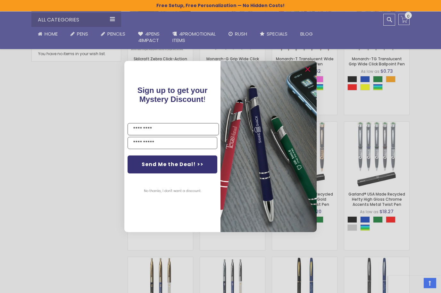
scroll to position [321, 0]
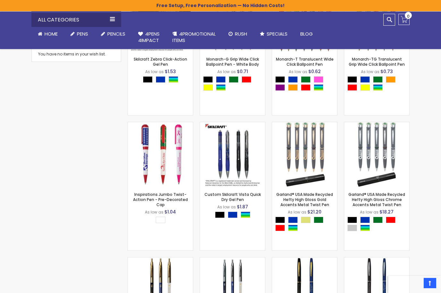
click at [428, 196] on div "Close dialog Sign up to get your Mystery Discount ! Name Send Me the Deal! >> N…" at bounding box center [220, 146] width 441 height 293
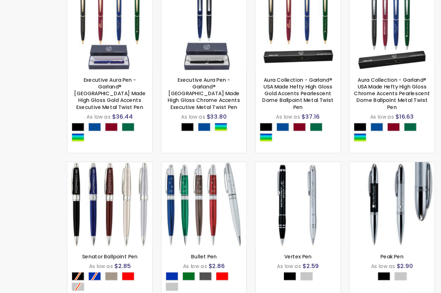
scroll to position [829, 0]
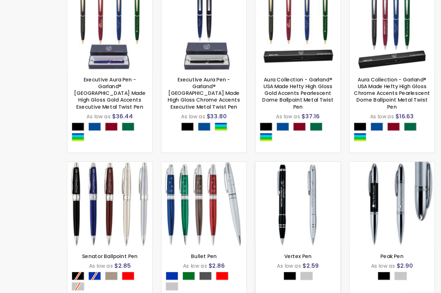
click at [272, 175] on img at bounding box center [304, 207] width 65 height 65
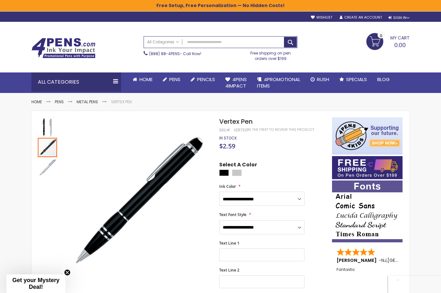
click at [42, 150] on img "Vertex Pen" at bounding box center [47, 147] width 19 height 19
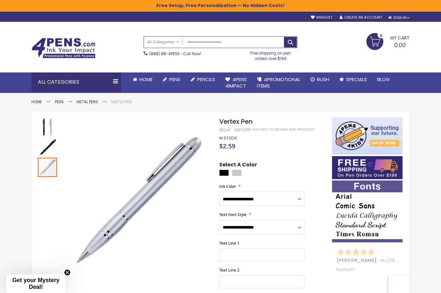
click at [46, 166] on div at bounding box center [47, 167] width 19 height 19
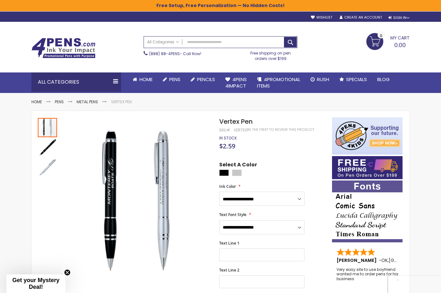
click at [48, 126] on img "Vertex Pen" at bounding box center [47, 127] width 19 height 19
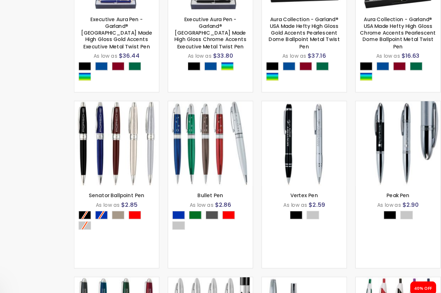
scroll to position [857, 0]
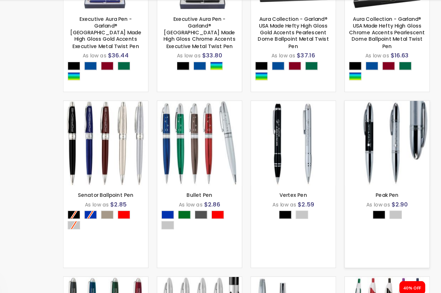
click at [344, 127] on img at bounding box center [376, 159] width 65 height 65
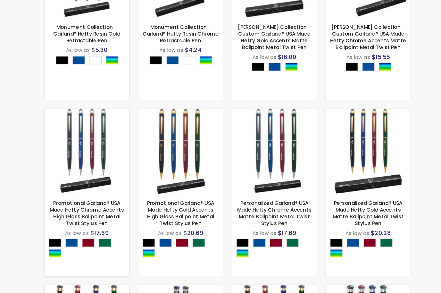
scroll to position [582, 0]
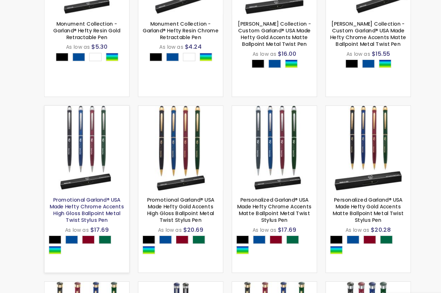
click at [132, 202] on link "Promotional Garland® USA Made Hefty Chrome Accents High Gloss Ballpoint Metal T…" at bounding box center [160, 212] width 57 height 21
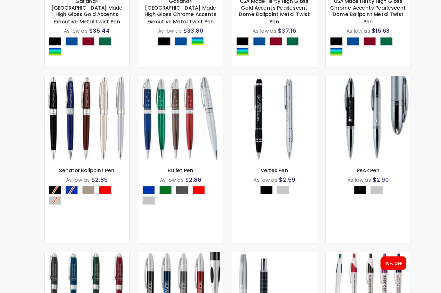
scroll to position [884, 0]
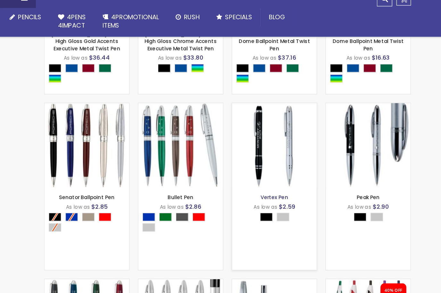
click at [294, 170] on link "Vertex Pen" at bounding box center [304, 172] width 21 height 5
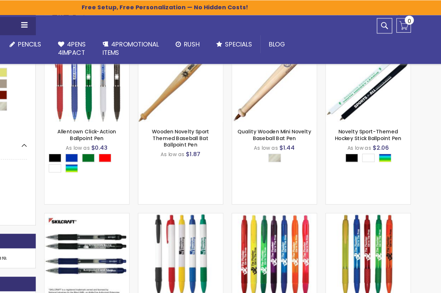
scroll to position [143, 0]
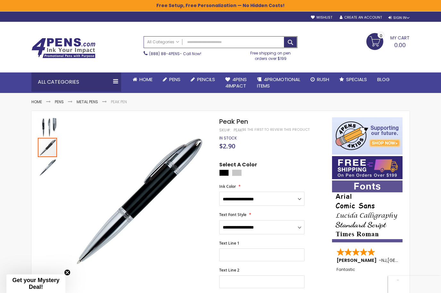
click at [51, 150] on img "Peak Pen" at bounding box center [47, 147] width 19 height 19
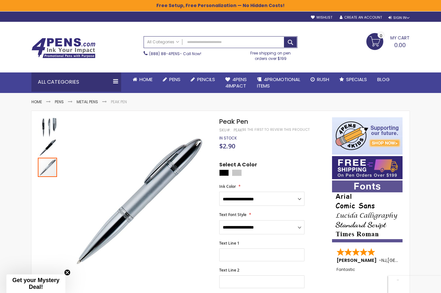
click at [47, 168] on img "Peak Pen" at bounding box center [47, 167] width 19 height 19
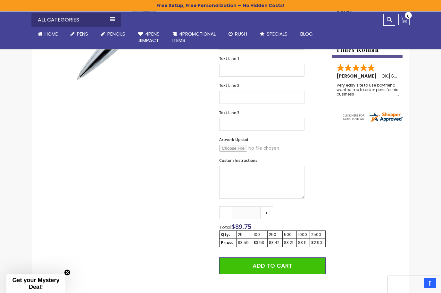
scroll to position [184, 0]
click at [221, 215] on link "-" at bounding box center [225, 212] width 13 height 13
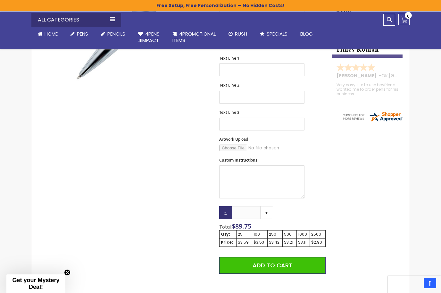
click at [222, 214] on link "-" at bounding box center [225, 212] width 13 height 13
click at [224, 215] on link "-" at bounding box center [225, 212] width 13 height 13
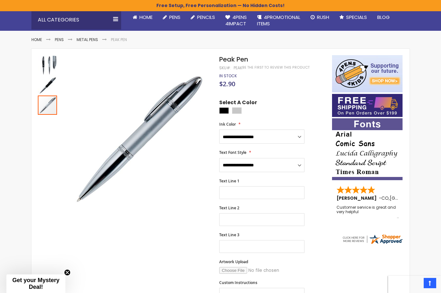
scroll to position [10, 0]
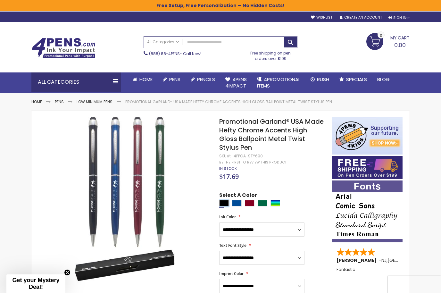
click at [226, 200] on div "Black" at bounding box center [224, 203] width 10 height 6
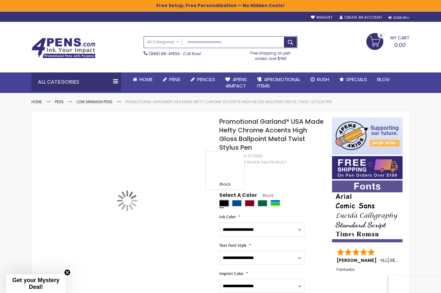
type input "****"
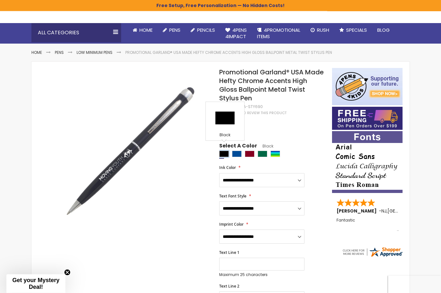
scroll to position [51, 0]
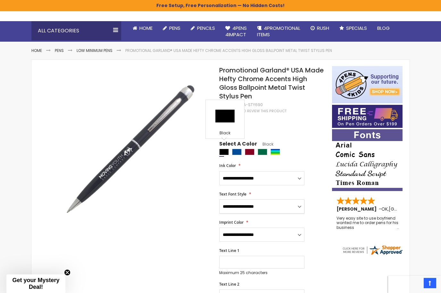
click at [282, 202] on select "**********" at bounding box center [261, 206] width 85 height 14
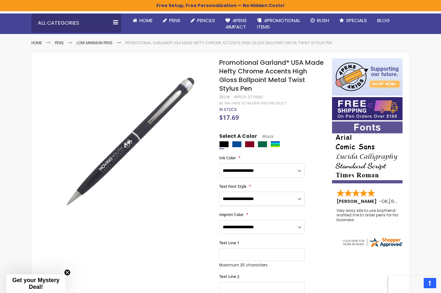
scroll to position [58, 0]
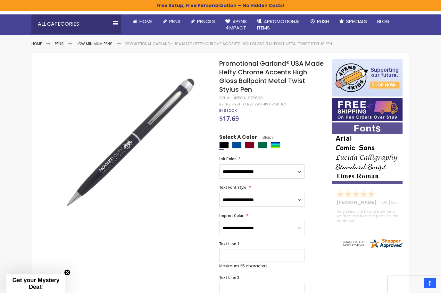
click at [283, 165] on select "**********" at bounding box center [261, 172] width 85 height 14
select select "*****"
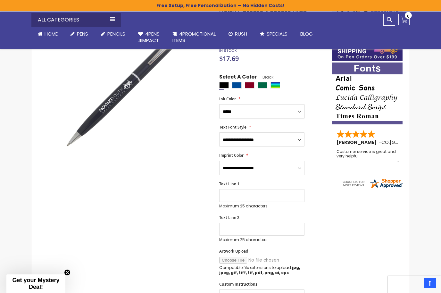
scroll to position [123, 0]
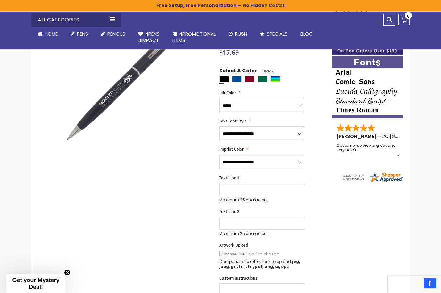
click at [287, 187] on input "Text Line 1" at bounding box center [261, 189] width 85 height 13
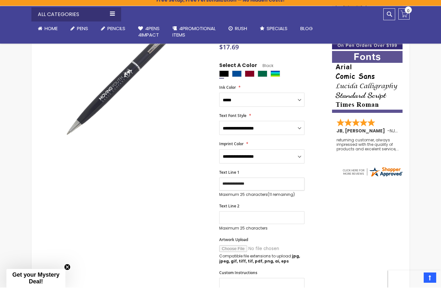
type input "**********"
click at [288, 217] on input "Text Line 2" at bounding box center [261, 223] width 85 height 13
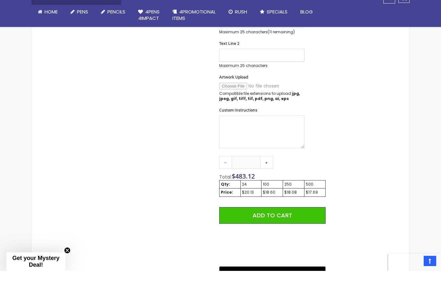
scroll to position [269, 0]
click at [226, 178] on link "-" at bounding box center [225, 184] width 13 height 13
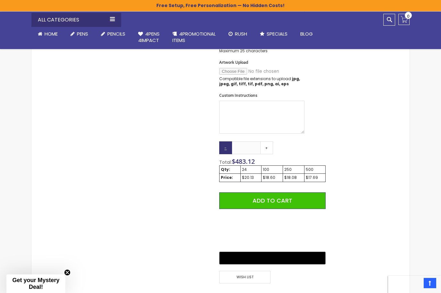
scroll to position [307, 0]
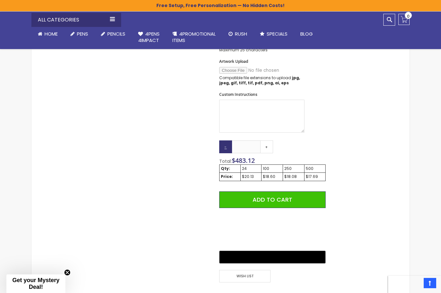
click at [229, 140] on link "-" at bounding box center [225, 146] width 13 height 13
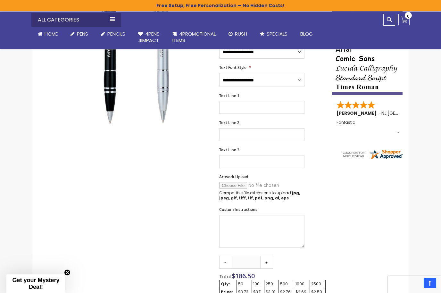
scroll to position [155, 0]
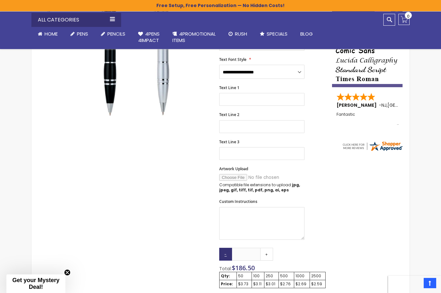
click at [224, 254] on link "-" at bounding box center [225, 254] width 13 height 13
click at [224, 253] on link "-" at bounding box center [225, 254] width 13 height 13
click at [223, 254] on link "-" at bounding box center [225, 254] width 13 height 13
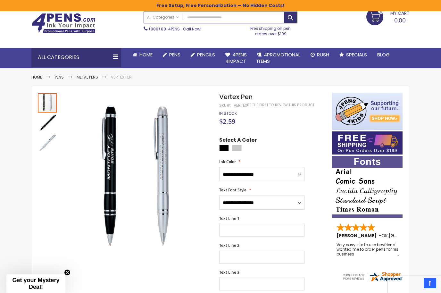
scroll to position [0, 0]
